Goal: Obtain resource: Obtain resource

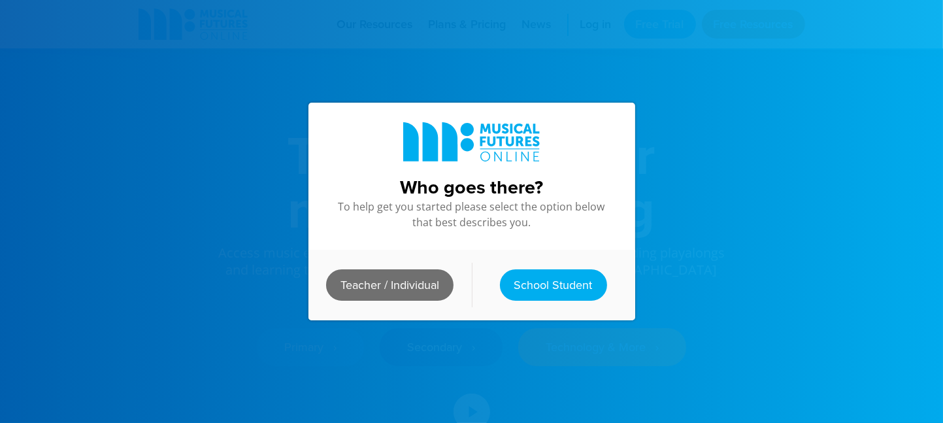
click at [421, 282] on link "Teacher / Individual" at bounding box center [389, 284] width 127 height 31
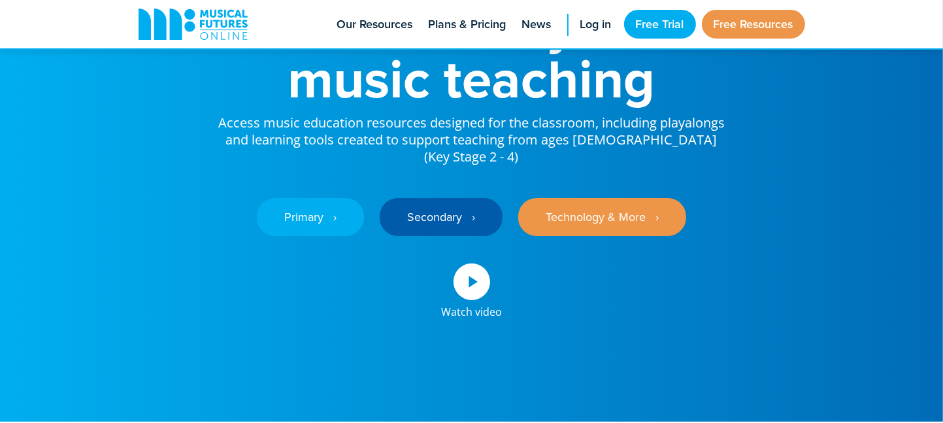
scroll to position [131, 0]
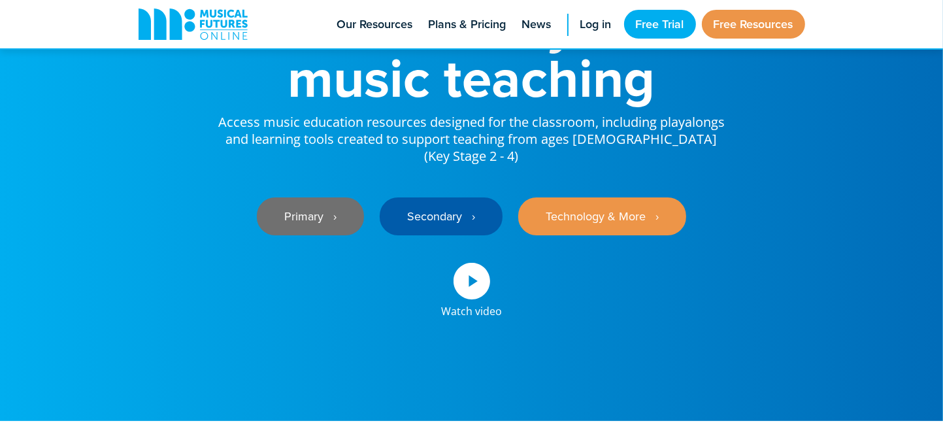
click at [324, 201] on link "Primary ‎‏‏‎ ‎ ›" at bounding box center [310, 216] width 107 height 38
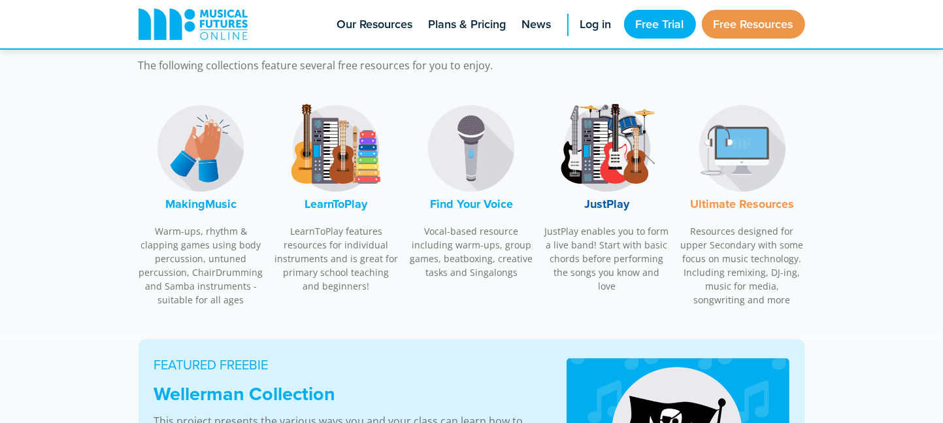
scroll to position [392, 0]
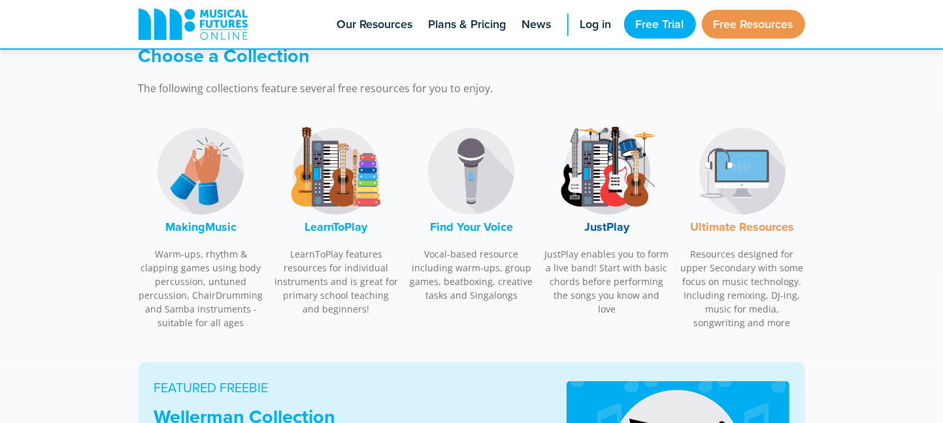
click at [347, 188] on img at bounding box center [336, 171] width 98 height 98
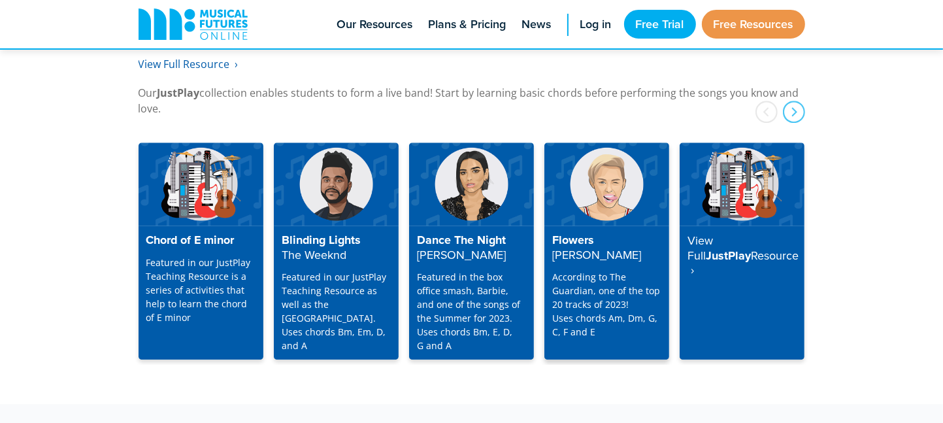
scroll to position [3339, 0]
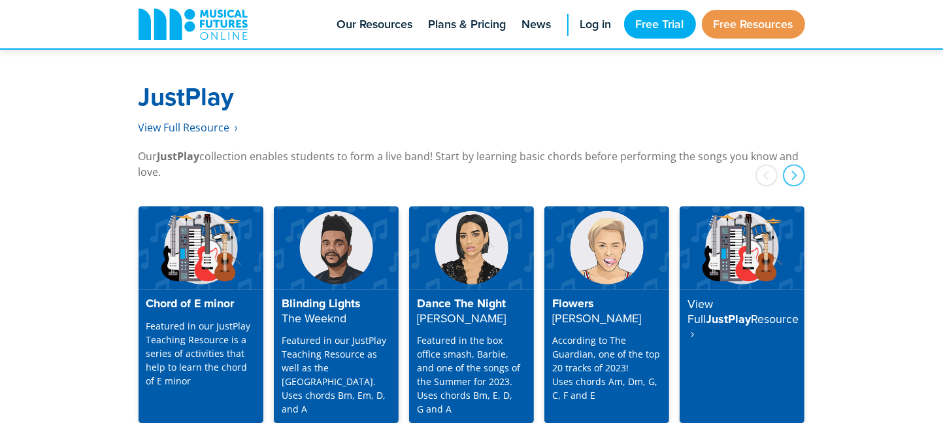
click at [358, 230] on img at bounding box center [336, 247] width 125 height 83
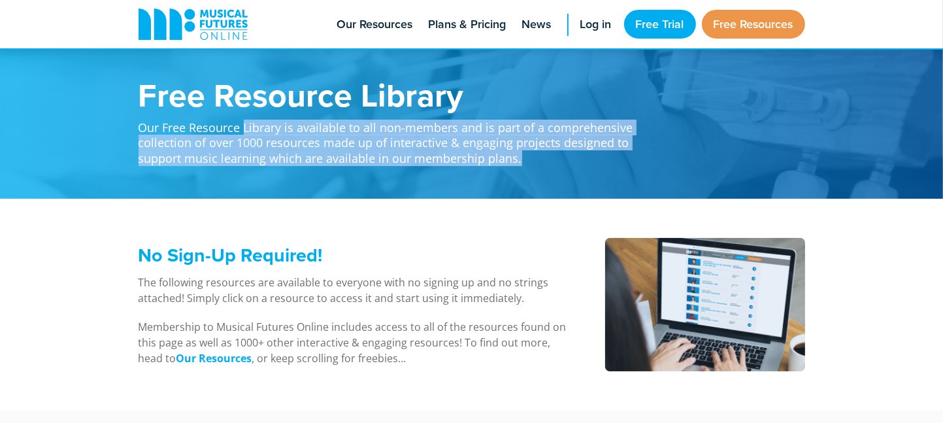
drag, startPoint x: 245, startPoint y: 127, endPoint x: 544, endPoint y: 158, distance: 301.0
click at [544, 158] on p "Our Free Resource Library is available to all non-members and is part of a comp…" at bounding box center [394, 138] width 510 height 55
click at [543, 156] on p "Our Free Resource Library is available to all non-members and is part of a comp…" at bounding box center [394, 138] width 510 height 55
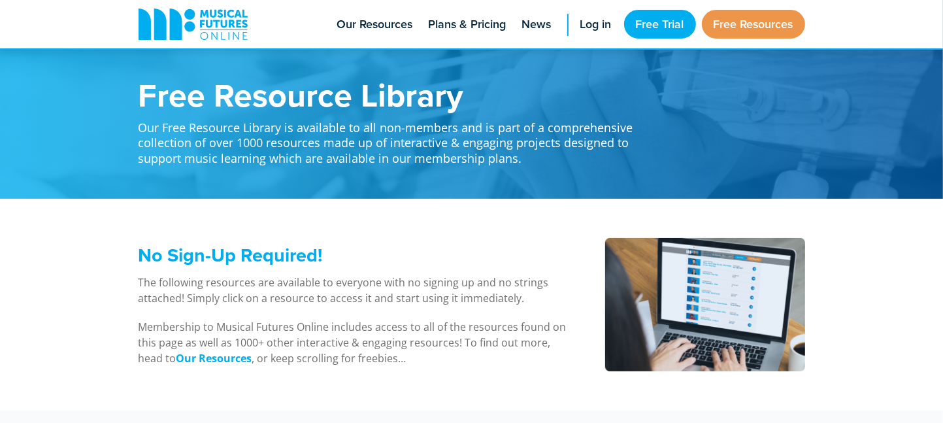
click at [532, 154] on p "Our Free Resource Library is available to all non-members and is part of a comp…" at bounding box center [394, 138] width 510 height 55
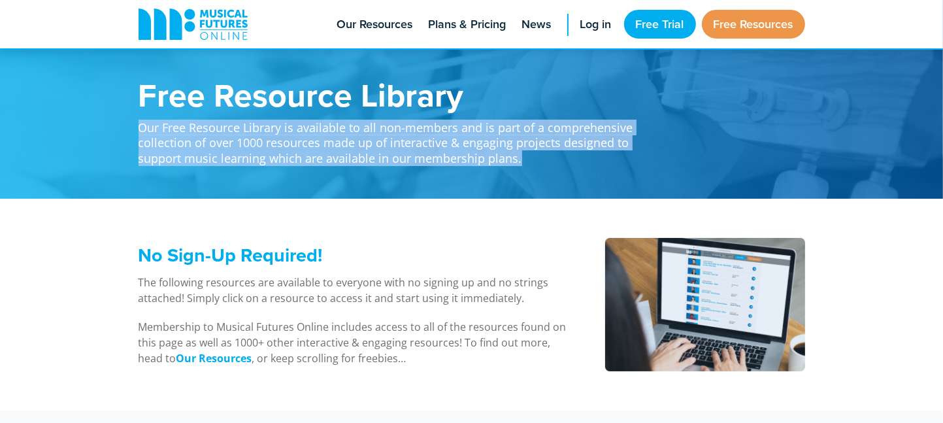
drag, startPoint x: 526, startPoint y: 156, endPoint x: 136, endPoint y: 125, distance: 390.9
click at [136, 125] on div "Free Resource Library Our Free Resource Library is available to all non-members…" at bounding box center [472, 99] width 693 height 199
copy p "Our Free Resource Library is available to all non-members and is part of a comp…"
